Goal: Transaction & Acquisition: Purchase product/service

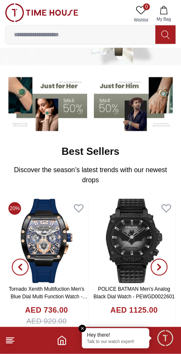
scroll to position [49, 0]
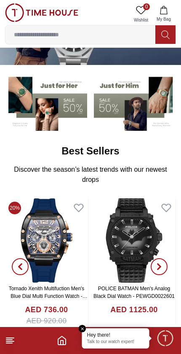
click at [13, 338] on line at bounding box center [10, 338] width 8 height 0
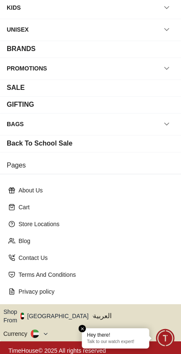
scroll to position [78, 0]
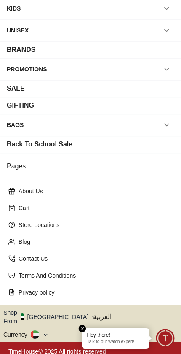
click at [54, 311] on button "Shop From [GEOGRAPHIC_DATA]" at bounding box center [49, 316] width 92 height 17
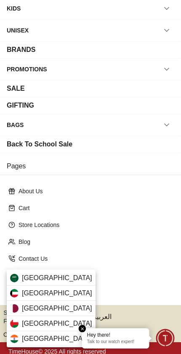
click at [54, 304] on div "[GEOGRAPHIC_DATA]" at bounding box center [51, 308] width 89 height 15
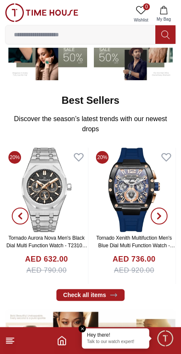
scroll to position [93, 0]
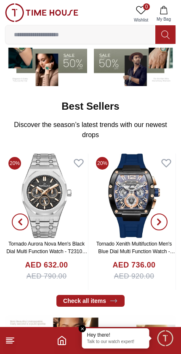
click at [165, 11] on icon "button" at bounding box center [164, 10] width 8 height 8
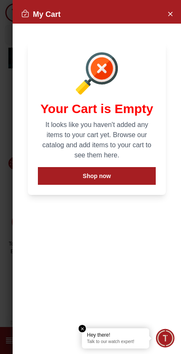
click at [175, 9] on button "Close Account" at bounding box center [170, 13] width 13 height 13
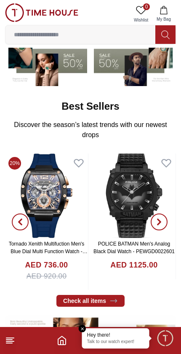
click at [168, 10] on button "My Bag" at bounding box center [164, 14] width 24 height 22
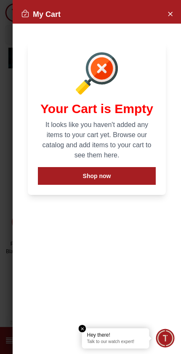
click at [124, 174] on button "Shop now" at bounding box center [97, 176] width 118 height 18
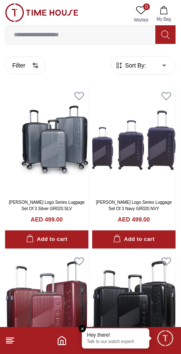
click at [146, 11] on icon at bounding box center [141, 10] width 10 height 10
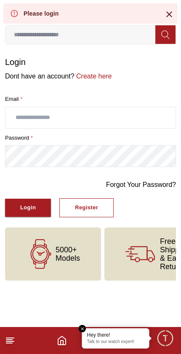
click at [132, 118] on input "text" at bounding box center [90, 117] width 170 height 21
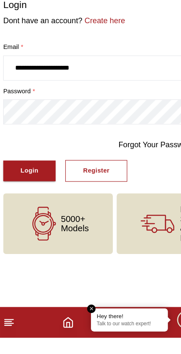
click at [32, 199] on button "Login" at bounding box center [28, 208] width 46 height 18
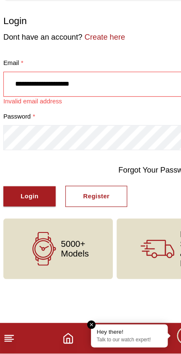
click at [102, 107] on input "**********" at bounding box center [90, 117] width 170 height 21
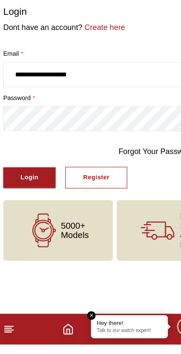
type input "**********"
click at [30, 199] on button "Login" at bounding box center [28, 208] width 46 height 18
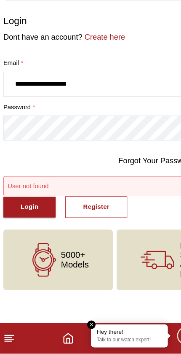
click at [97, 216] on button "Register" at bounding box center [86, 225] width 54 height 19
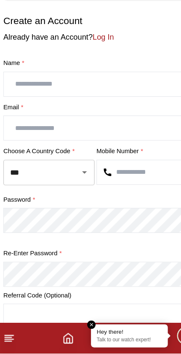
click at [103, 107] on input "text" at bounding box center [90, 117] width 170 height 21
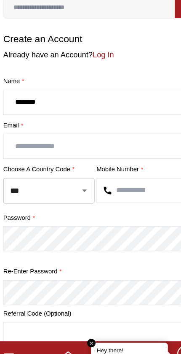
type input "********"
click at [89, 146] on input "text" at bounding box center [90, 156] width 170 height 21
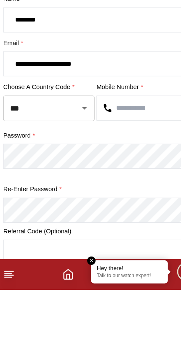
type input "**********"
click at [127, 184] on input "text" at bounding box center [131, 194] width 89 height 21
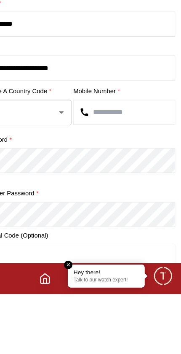
click at [30, 188] on input "***" at bounding box center [33, 195] width 49 height 15
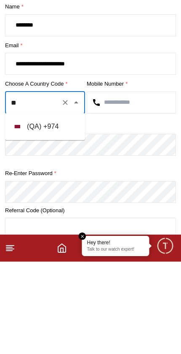
click at [56, 209] on li "( QA ) + 974" at bounding box center [45, 219] width 80 height 20
type input "***"
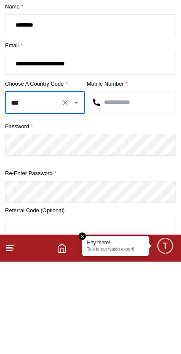
click at [135, 184] on input "text" at bounding box center [131, 194] width 89 height 21
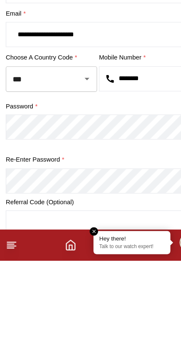
type input "********"
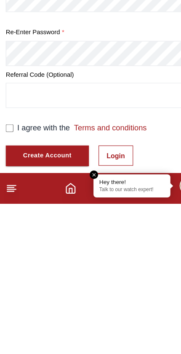
scroll to position [124, 0]
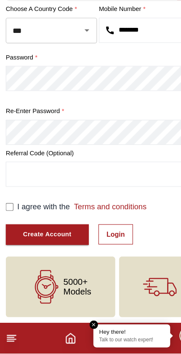
click at [46, 245] on div "Create Account" at bounding box center [41, 250] width 43 height 10
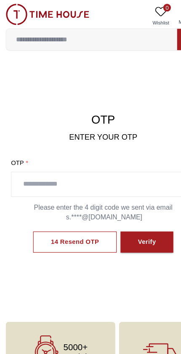
click at [104, 161] on input "text" at bounding box center [90, 161] width 161 height 21
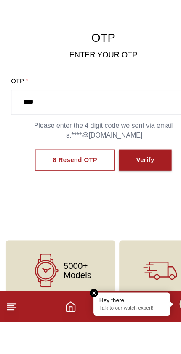
type input "****"
click at [129, 208] on div "Verify" at bounding box center [127, 213] width 16 height 10
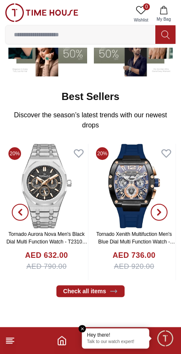
scroll to position [103, 0]
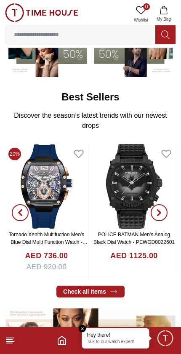
click at [88, 217] on img at bounding box center [46, 186] width 83 height 84
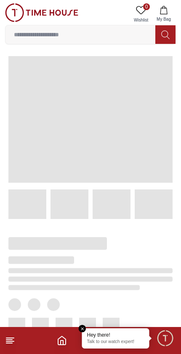
click at [11, 341] on line at bounding box center [10, 341] width 8 height 0
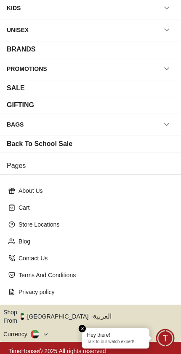
scroll to position [78, 0]
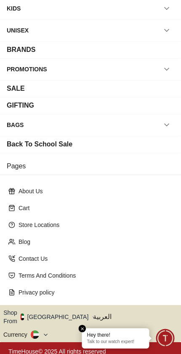
click at [52, 316] on button "Shop From [GEOGRAPHIC_DATA]" at bounding box center [49, 316] width 92 height 17
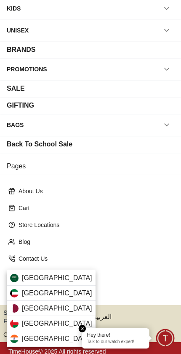
click at [52, 307] on div "[GEOGRAPHIC_DATA]" at bounding box center [51, 308] width 89 height 15
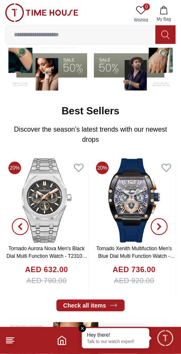
scroll to position [94, 0]
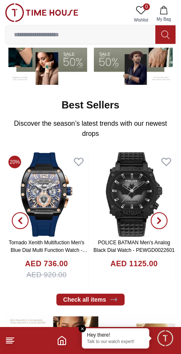
click at [8, 344] on icon at bounding box center [10, 340] width 10 height 10
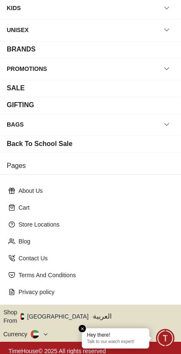
scroll to position [78, 0]
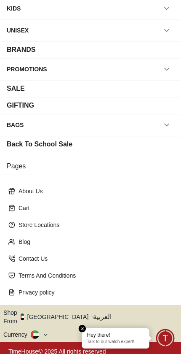
click at [56, 312] on button "Shop From [GEOGRAPHIC_DATA]" at bounding box center [49, 316] width 92 height 17
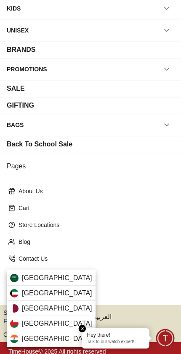
click at [59, 305] on div "[GEOGRAPHIC_DATA]" at bounding box center [51, 308] width 89 height 15
